Goal: Task Accomplishment & Management: Complete application form

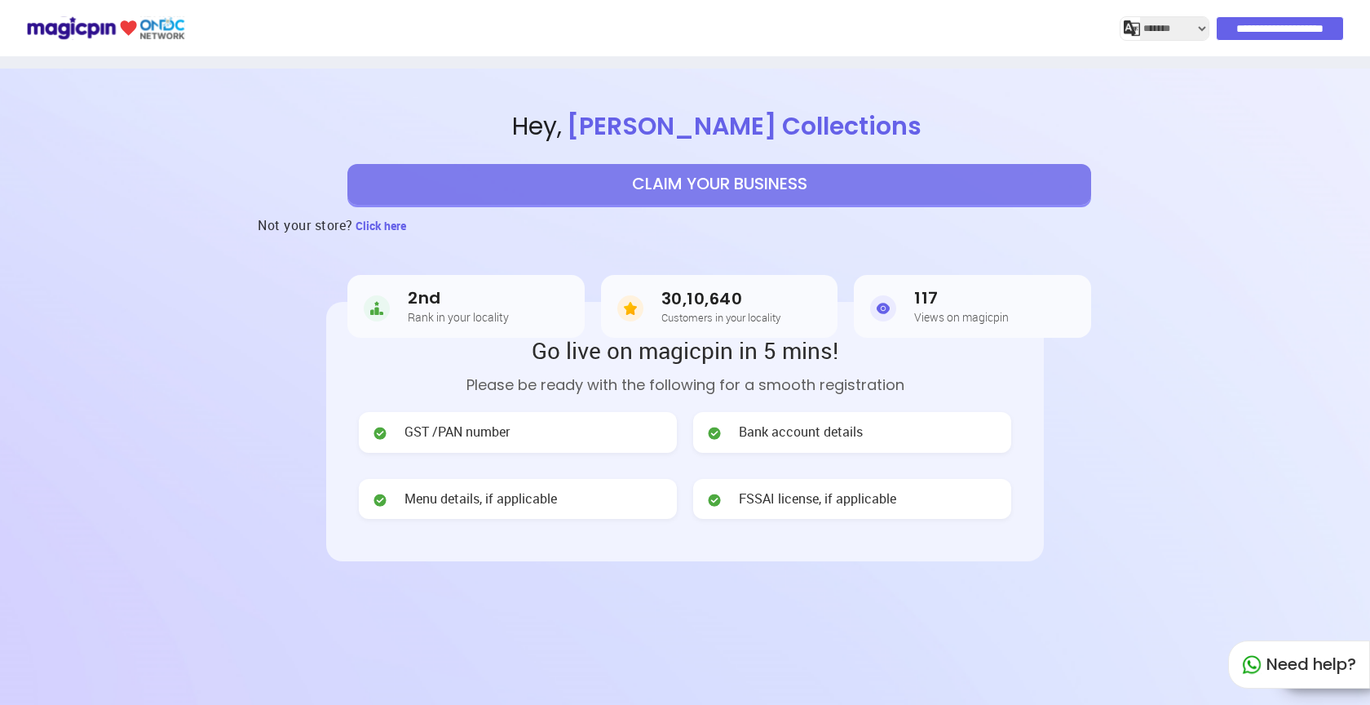
select select "*******"
click at [734, 184] on button "CLAIM YOUR BUSINESS" at bounding box center [719, 184] width 744 height 41
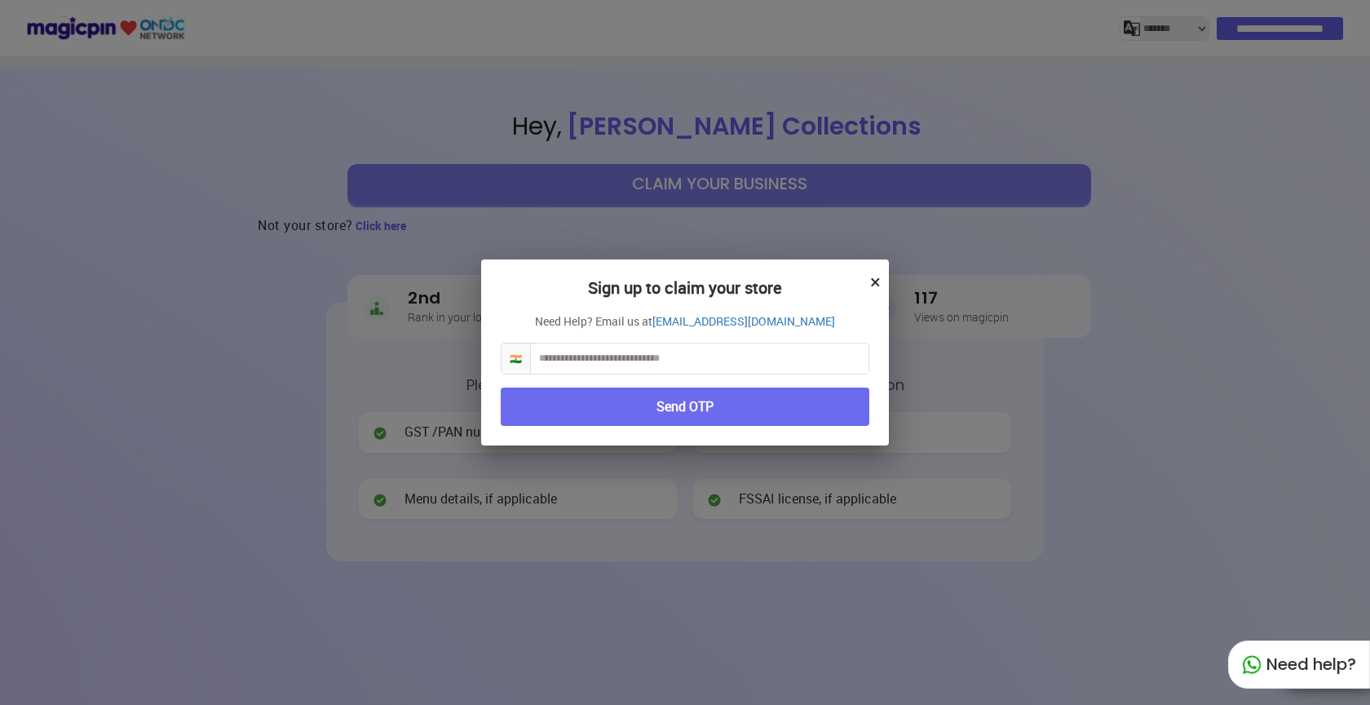
click at [613, 355] on input "text" at bounding box center [700, 358] width 338 height 30
type input "**********"
click at [709, 408] on button "Send OTP" at bounding box center [685, 406] width 369 height 38
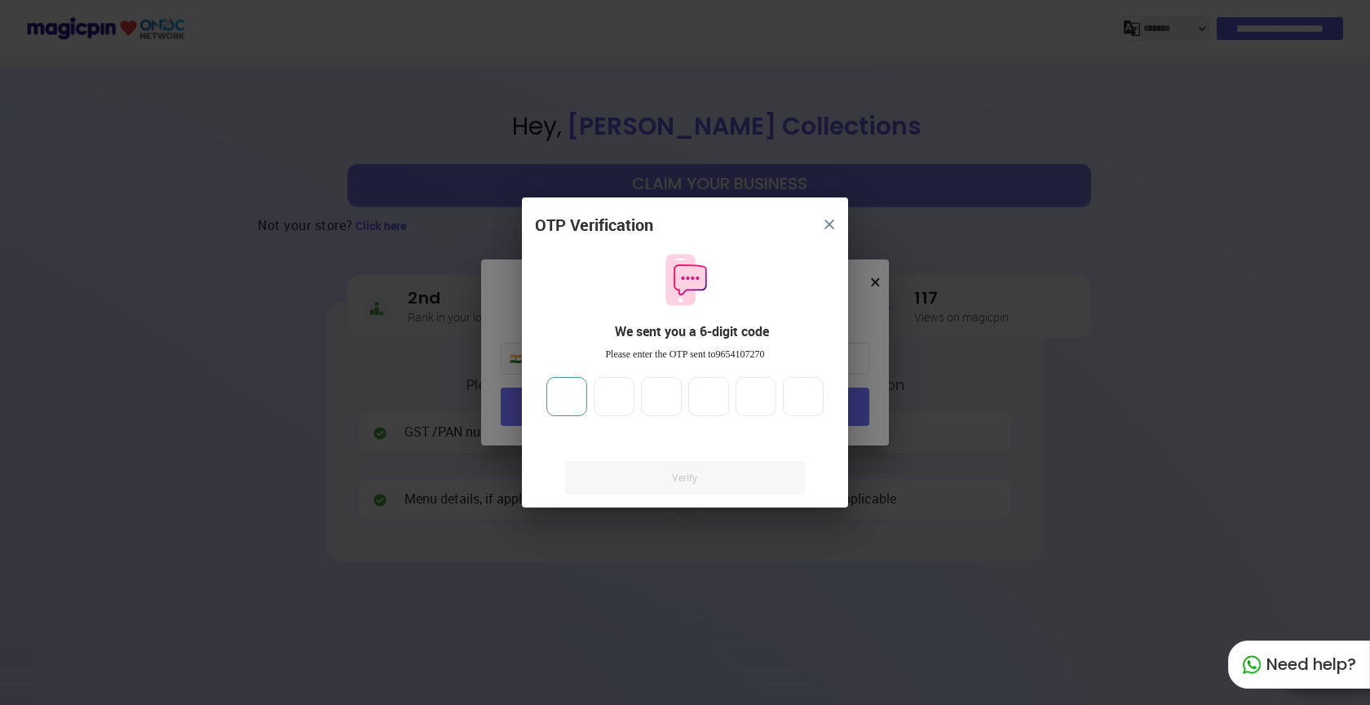
click at [581, 402] on input "number" at bounding box center [566, 396] width 41 height 39
type input "*"
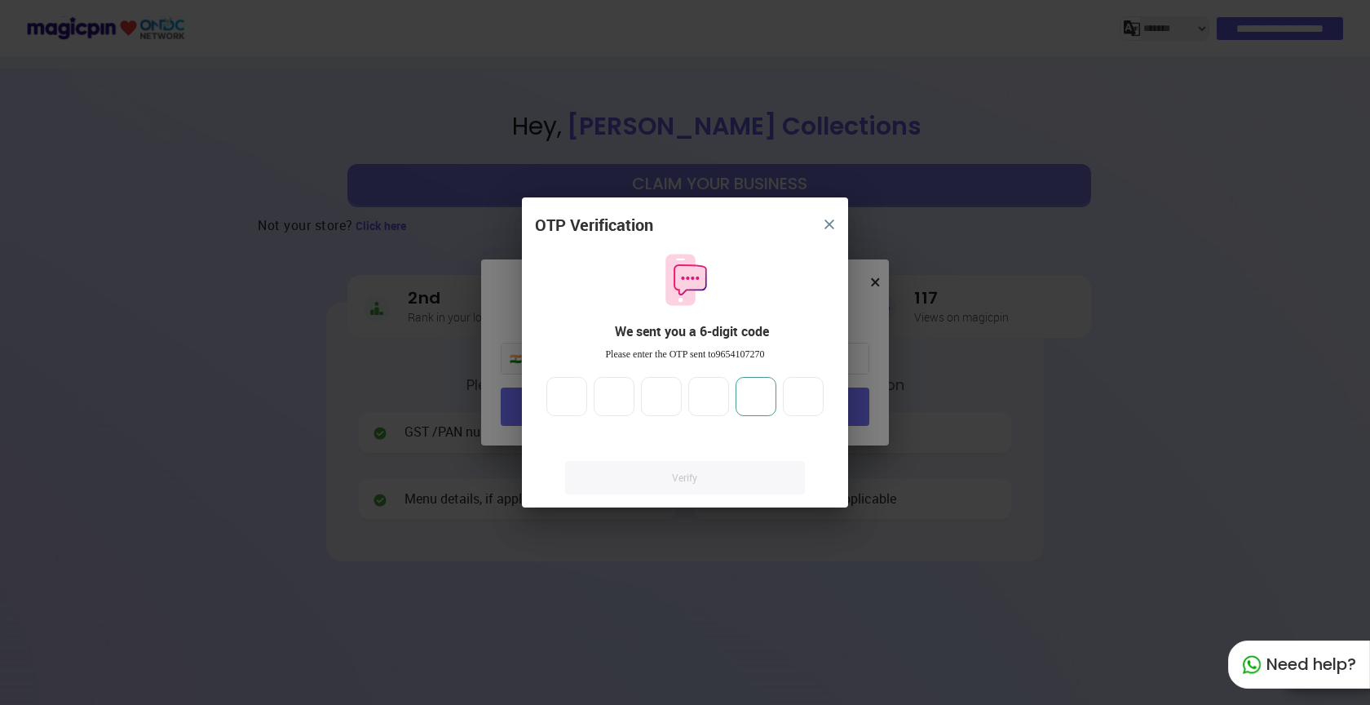
type input "*"
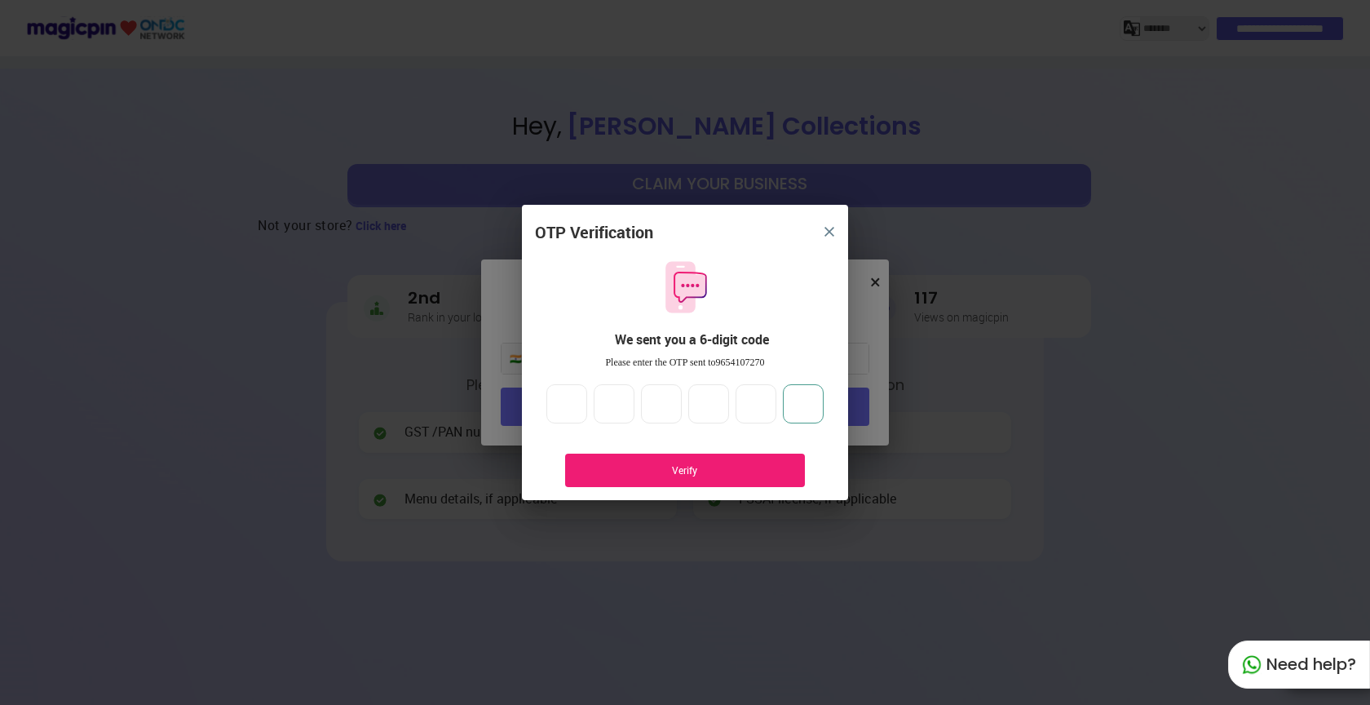
type input "*"
click at [673, 466] on div "Verify" at bounding box center [685, 470] width 191 height 14
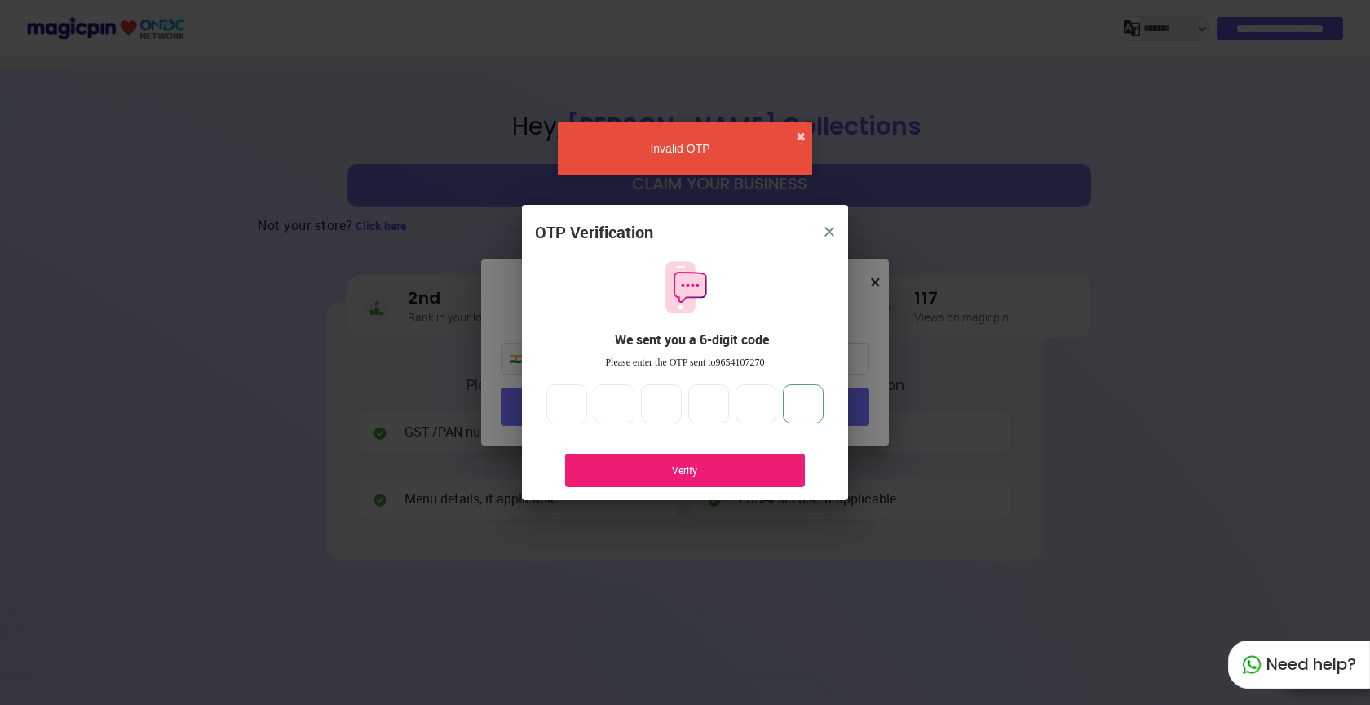
click at [798, 405] on input "*" at bounding box center [803, 403] width 41 height 39
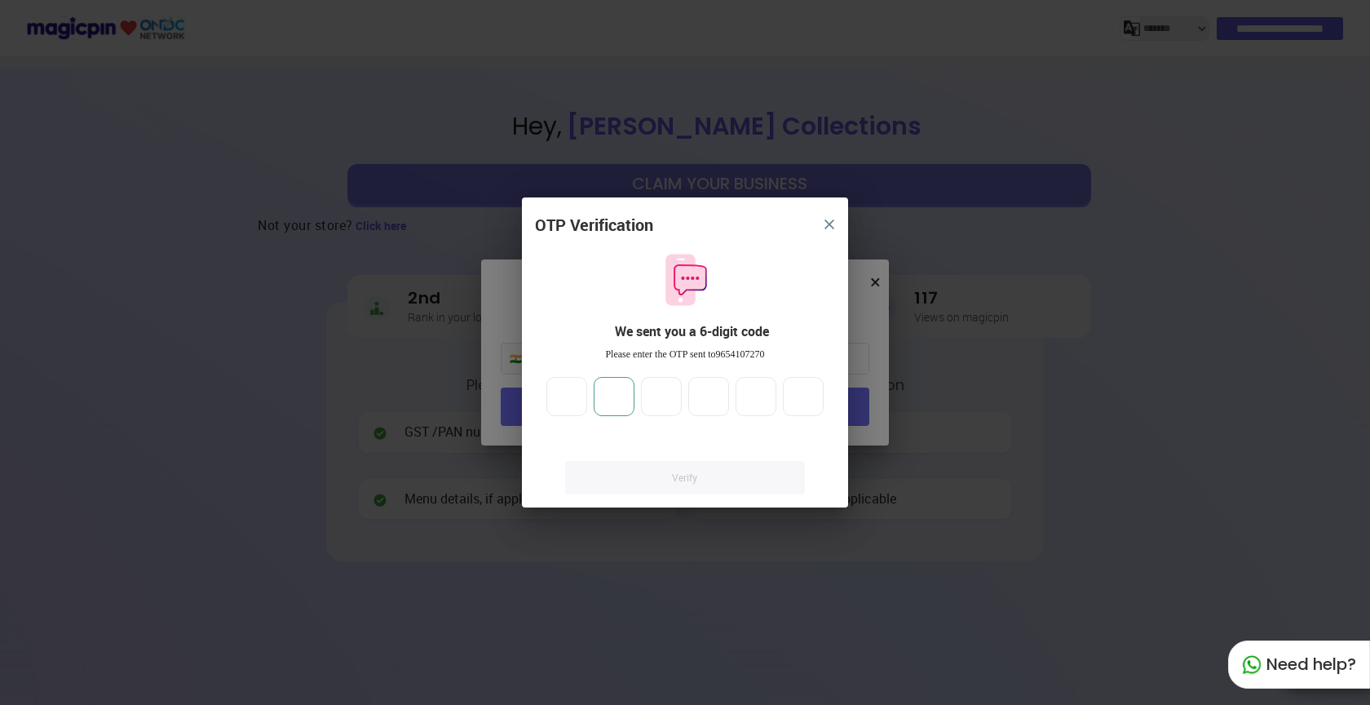
type input "*"
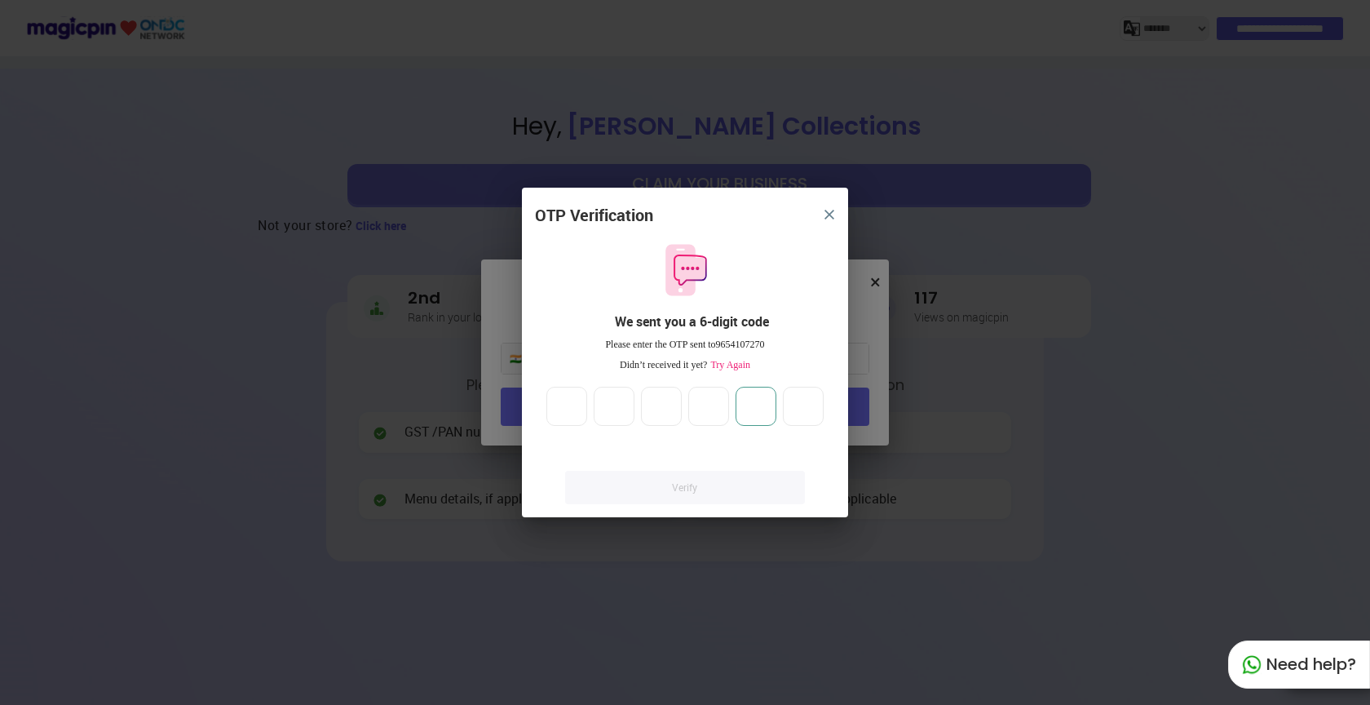
type input "*"
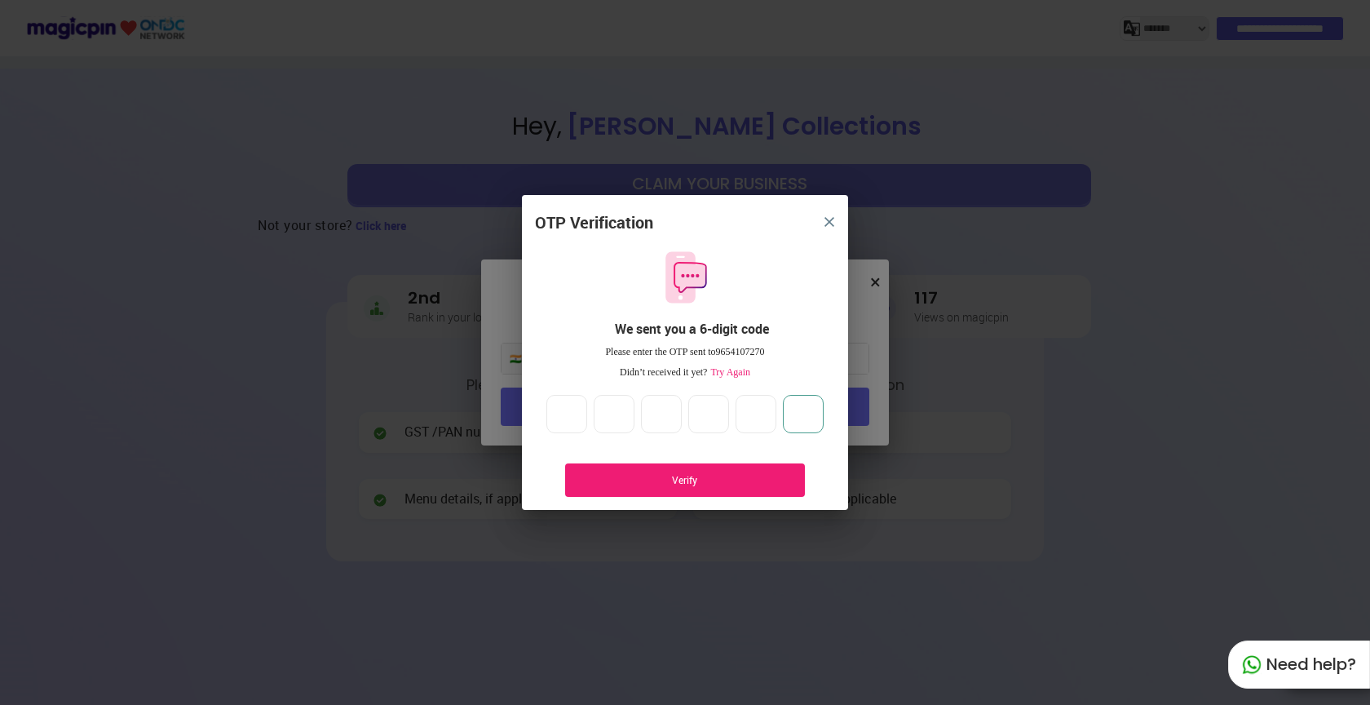
type input "*"
click at [715, 473] on div "Verify" at bounding box center [685, 479] width 240 height 33
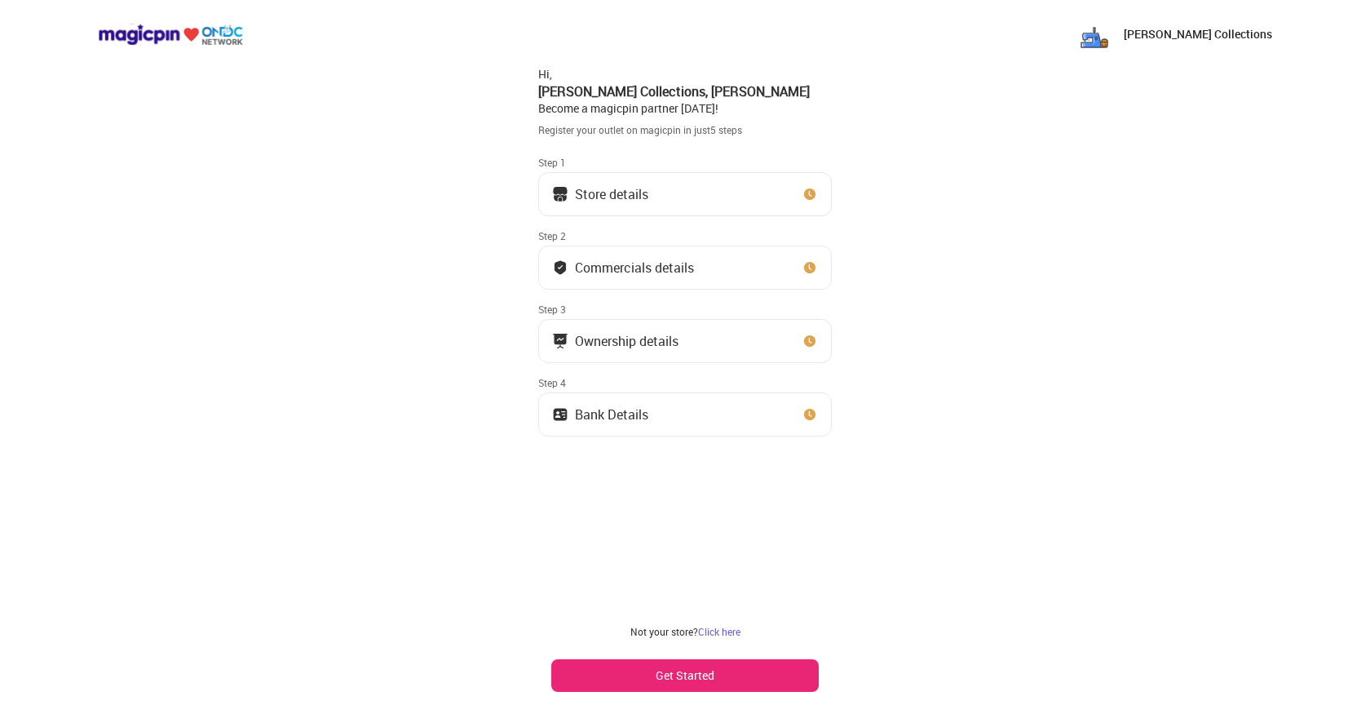
click at [673, 677] on button "Get Started" at bounding box center [684, 675] width 267 height 33
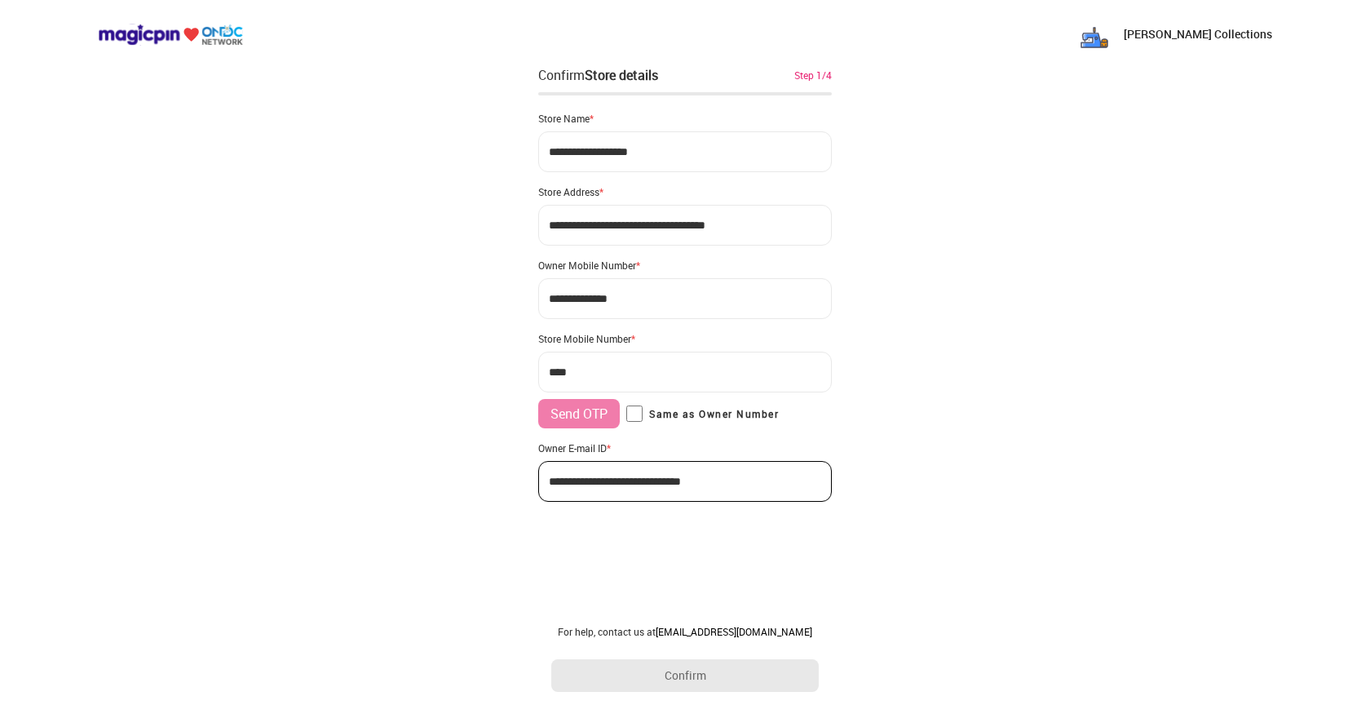
type input "**********"
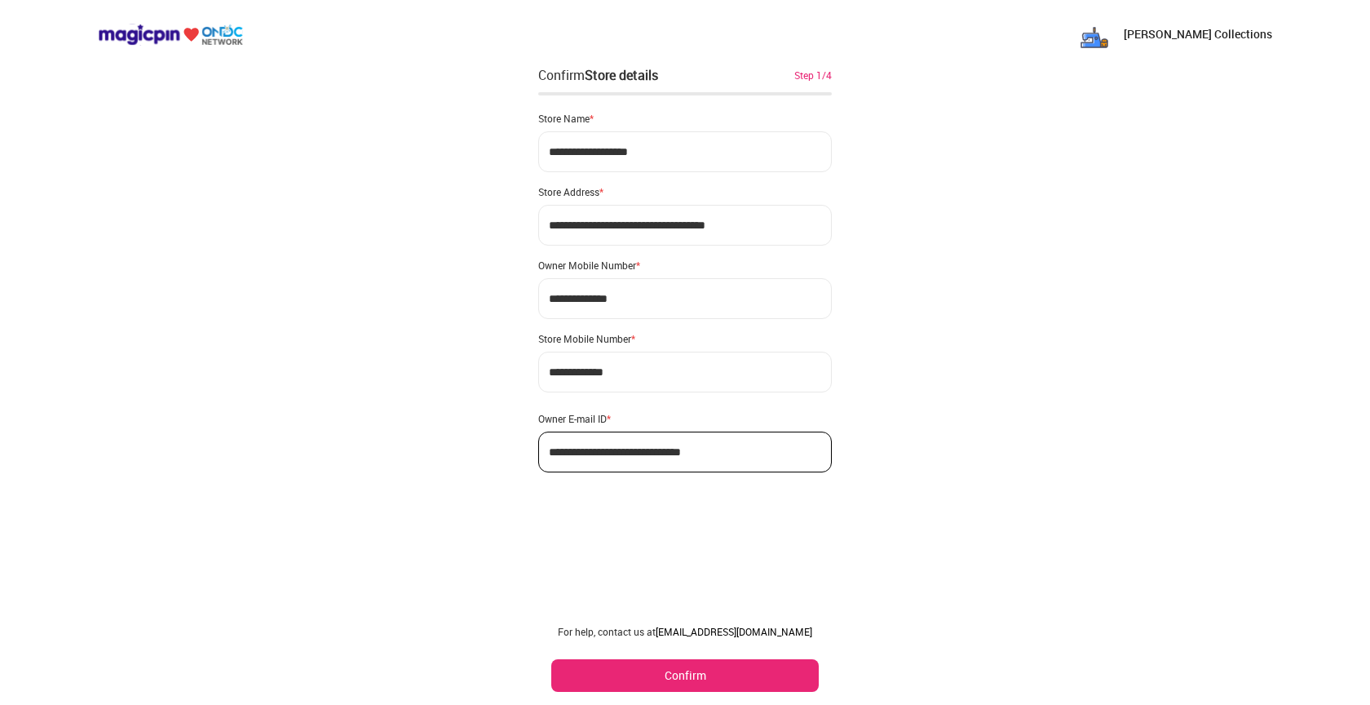
click at [536, 228] on div "**********" at bounding box center [685, 352] width 1370 height 705
click at [527, 299] on div "**********" at bounding box center [685, 352] width 1370 height 705
click at [423, 232] on div "**********" at bounding box center [685, 352] width 1370 height 705
click at [697, 676] on button "Confirm" at bounding box center [684, 675] width 267 height 33
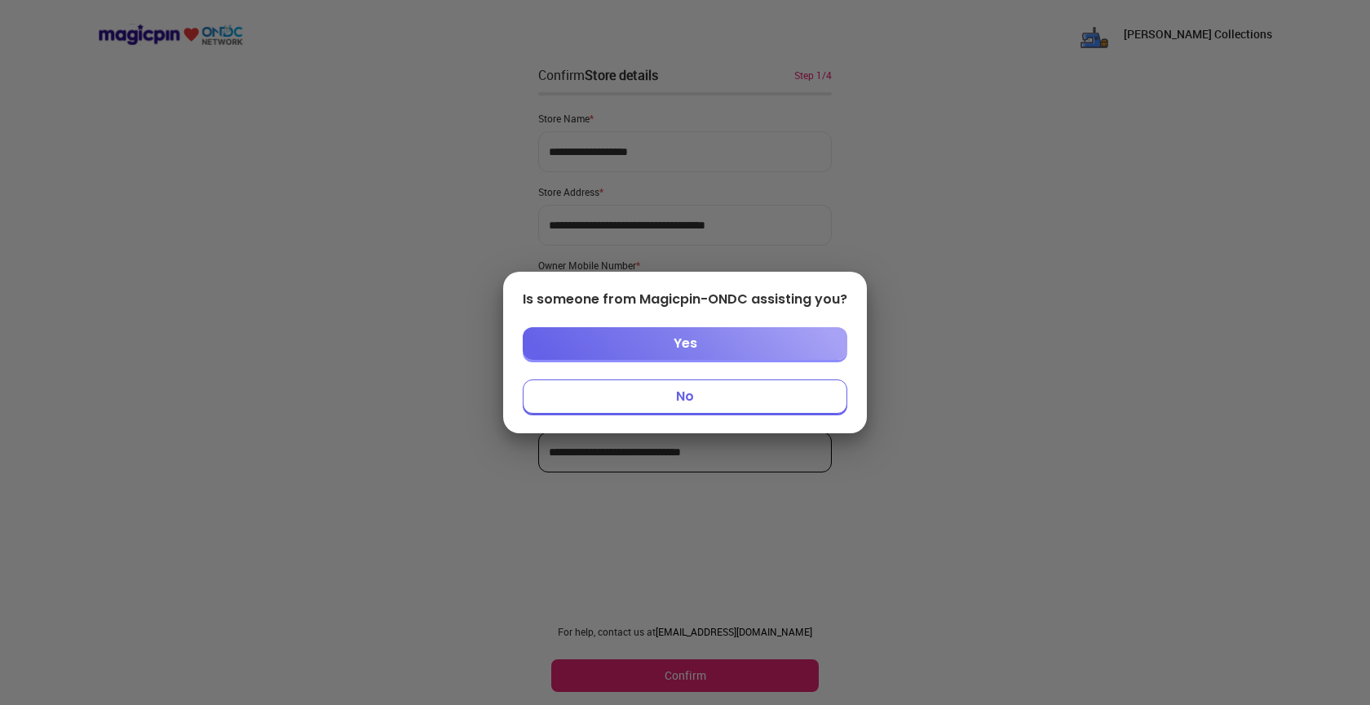
click at [704, 392] on button "No" at bounding box center [685, 396] width 325 height 34
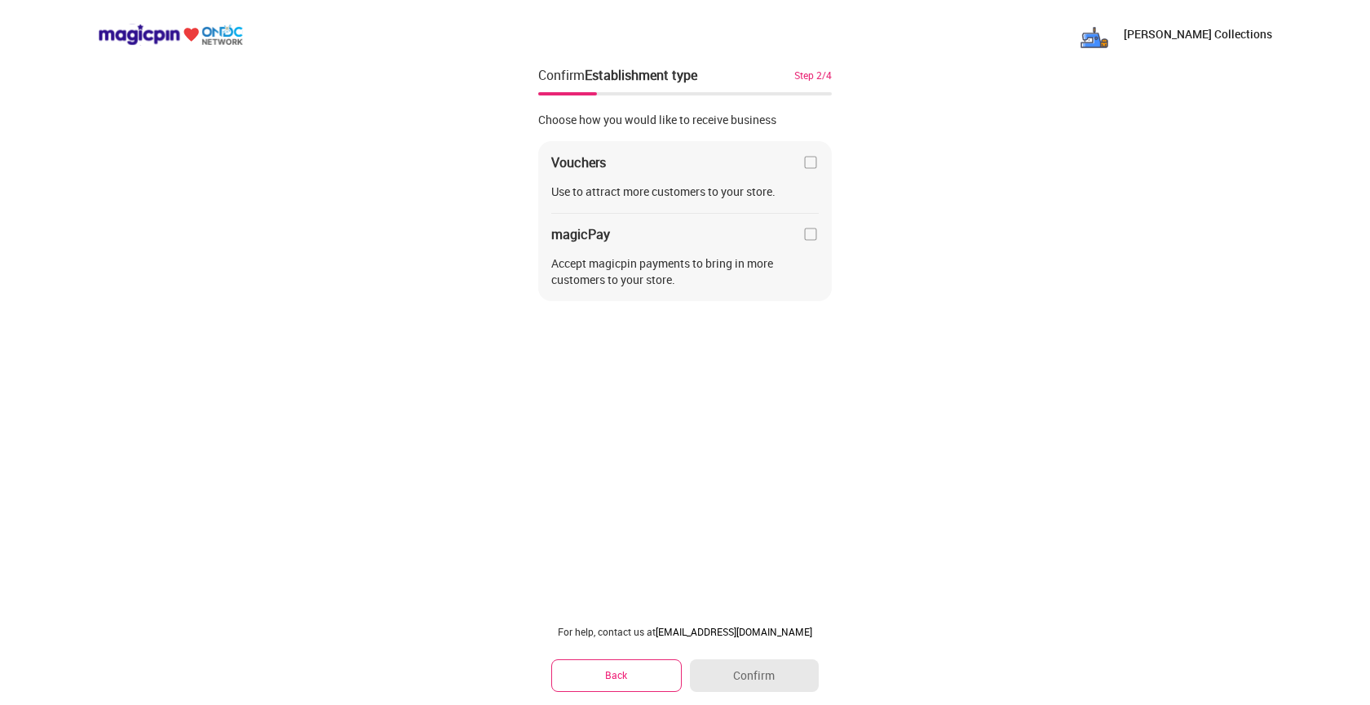
click at [808, 166] on img at bounding box center [810, 162] width 16 height 16
click at [806, 241] on img at bounding box center [810, 234] width 16 height 16
click at [806, 238] on img at bounding box center [810, 234] width 16 height 16
click at [806, 155] on img at bounding box center [810, 162] width 16 height 16
click at [815, 237] on img at bounding box center [810, 234] width 16 height 16
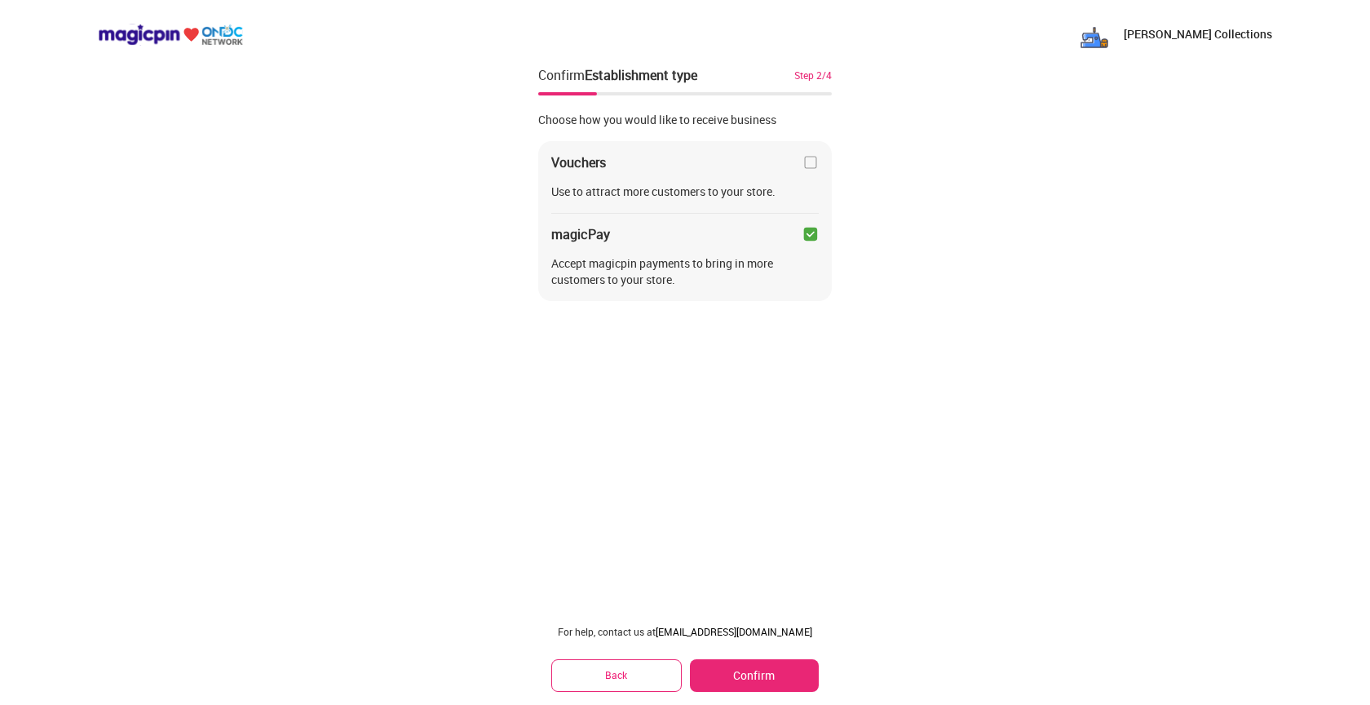
click at [727, 669] on button "Confirm" at bounding box center [754, 675] width 129 height 33
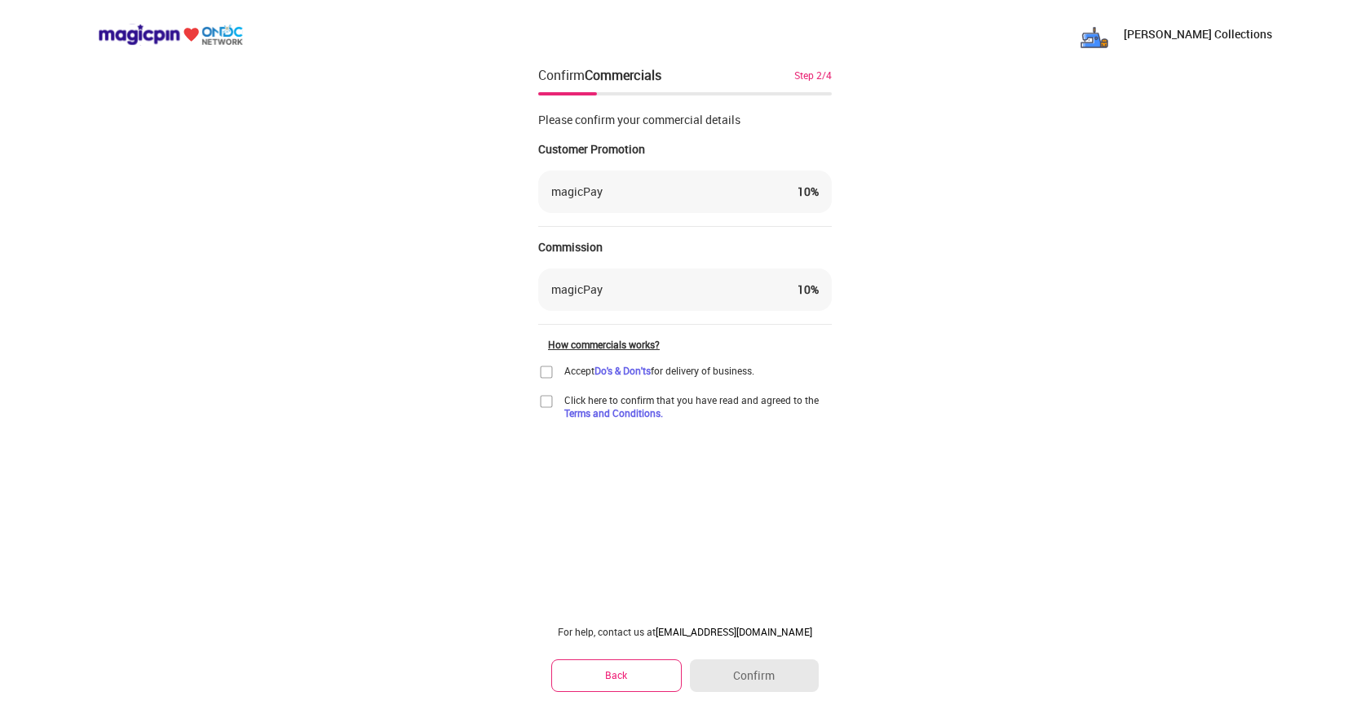
click at [543, 373] on img at bounding box center [546, 372] width 16 height 16
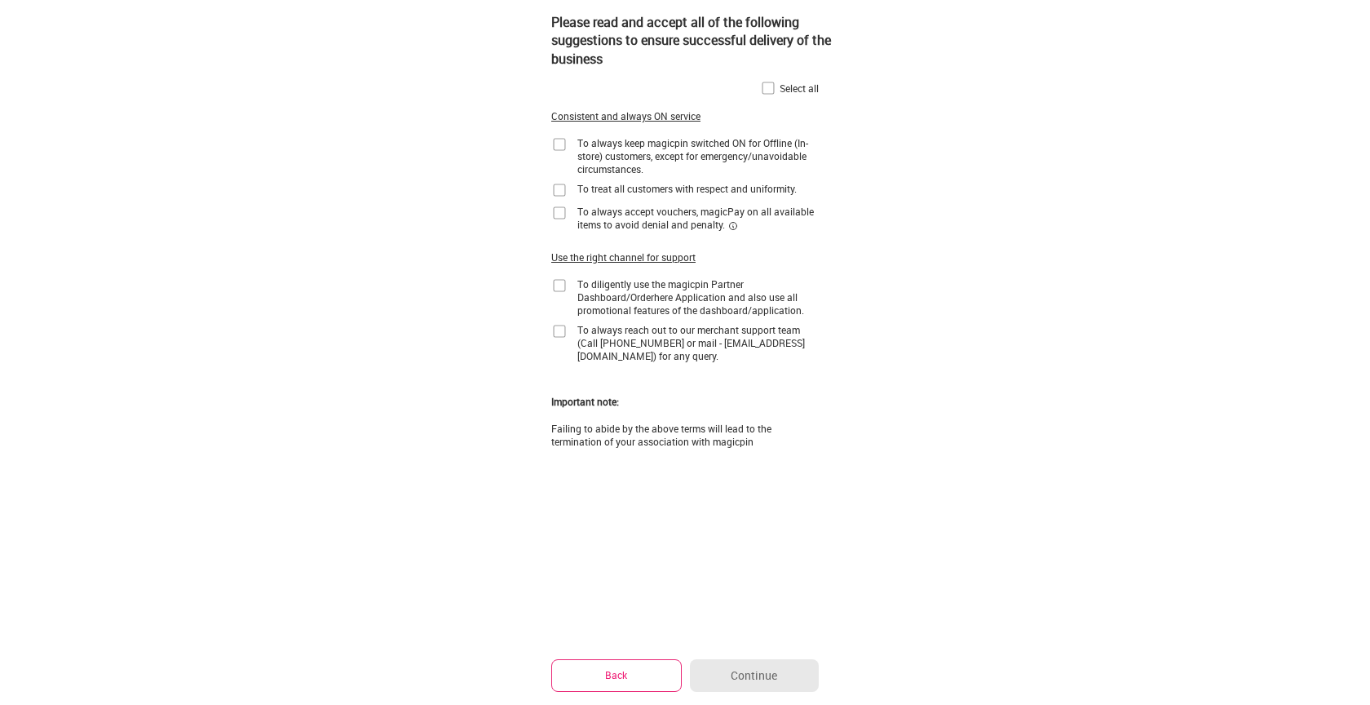
click at [603, 683] on button "Back" at bounding box center [616, 675] width 130 height 32
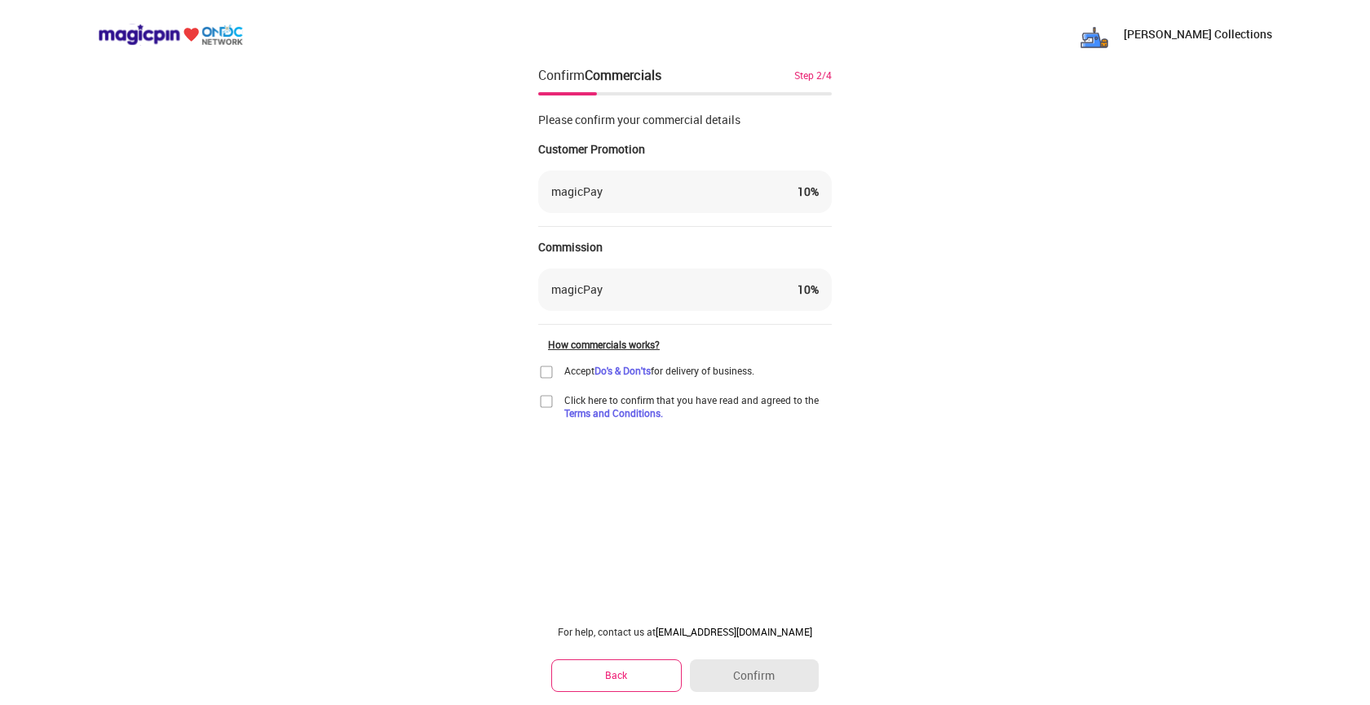
click at [549, 404] on img at bounding box center [546, 401] width 16 height 16
click at [549, 373] on img at bounding box center [546, 372] width 16 height 16
